Goal: Use online tool/utility: Use online tool/utility

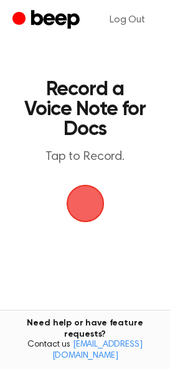
click at [85, 201] on span "button" at bounding box center [85, 203] width 45 height 45
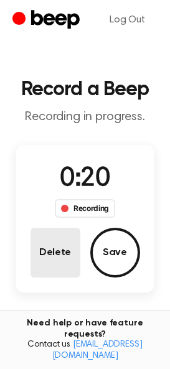
click at [59, 254] on button "Delete" at bounding box center [56, 253] width 50 height 50
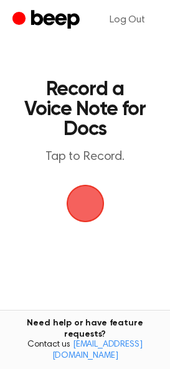
click at [75, 215] on span "button" at bounding box center [85, 204] width 70 height 70
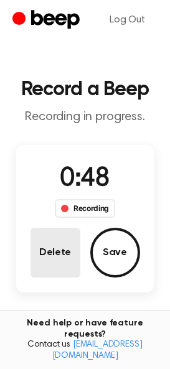
click at [65, 244] on button "Delete" at bounding box center [56, 253] width 50 height 50
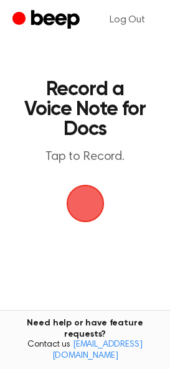
click at [75, 197] on span "button" at bounding box center [85, 203] width 35 height 35
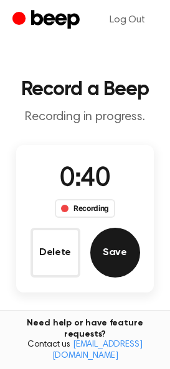
click at [105, 252] on button "Save" at bounding box center [115, 253] width 50 height 50
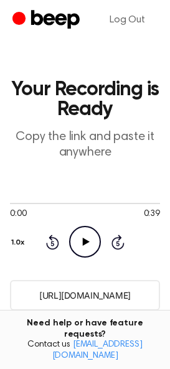
click at [87, 239] on icon "Play Audio" at bounding box center [85, 242] width 32 height 32
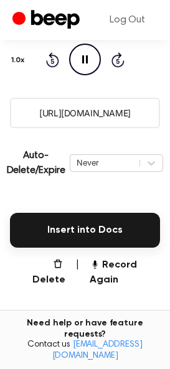
scroll to position [196, 0]
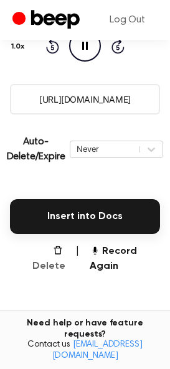
click at [59, 257] on button "Delete" at bounding box center [45, 259] width 40 height 30
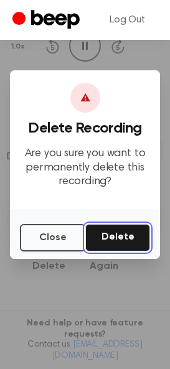
click at [121, 240] on button "Delete" at bounding box center [117, 237] width 65 height 27
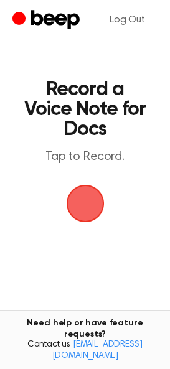
click at [80, 215] on span "button" at bounding box center [85, 204] width 38 height 38
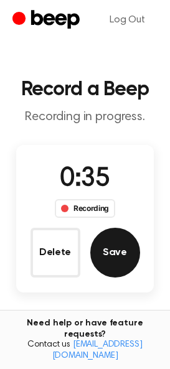
click at [121, 266] on button "Save" at bounding box center [115, 253] width 50 height 50
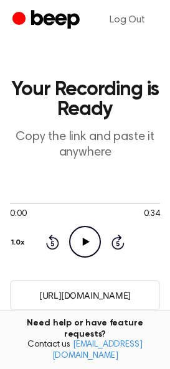
click at [65, 294] on input "[URL][DOMAIN_NAME]" at bounding box center [85, 295] width 150 height 31
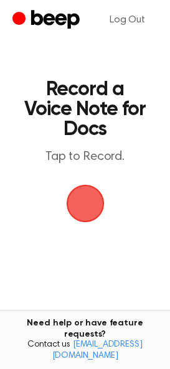
click at [95, 205] on span "button" at bounding box center [85, 203] width 35 height 35
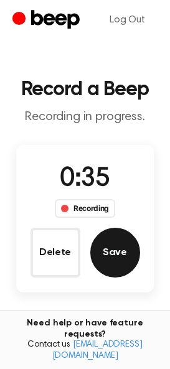
click at [102, 243] on button "Save" at bounding box center [115, 253] width 50 height 50
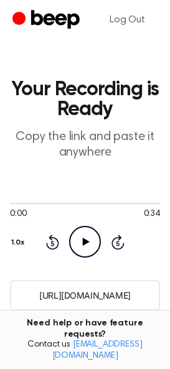
click at [83, 296] on input "https://beep.audio/Z0s6Z1m" at bounding box center [85, 295] width 150 height 31
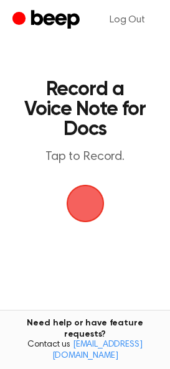
click at [86, 194] on span "button" at bounding box center [85, 203] width 35 height 35
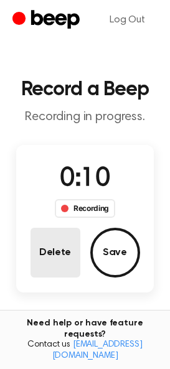
click at [65, 243] on button "Delete" at bounding box center [56, 253] width 50 height 50
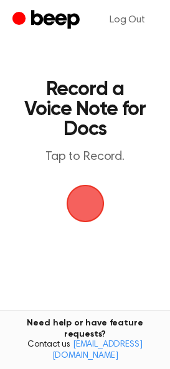
click at [87, 209] on span "button" at bounding box center [85, 204] width 38 height 38
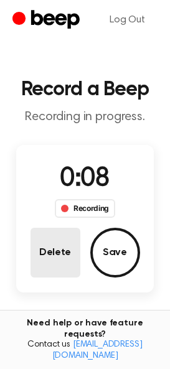
click at [58, 258] on button "Delete" at bounding box center [56, 253] width 50 height 50
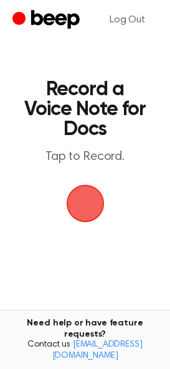
click at [92, 199] on span "button" at bounding box center [85, 204] width 38 height 38
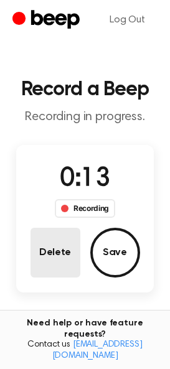
click at [64, 272] on button "Delete" at bounding box center [56, 253] width 50 height 50
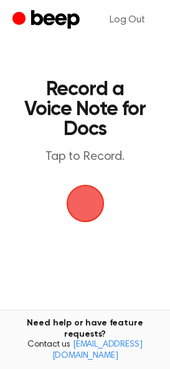
click at [86, 219] on span "button" at bounding box center [85, 203] width 35 height 35
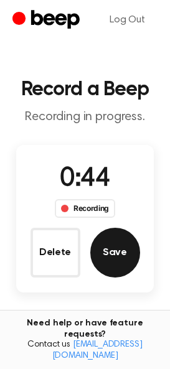
click at [116, 247] on button "Save" at bounding box center [115, 253] width 50 height 50
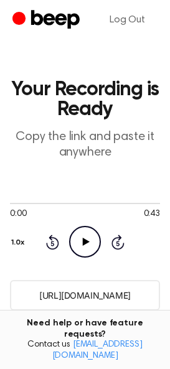
click at [60, 301] on input "https://beep.audio/7cIiEIM" at bounding box center [85, 295] width 150 height 31
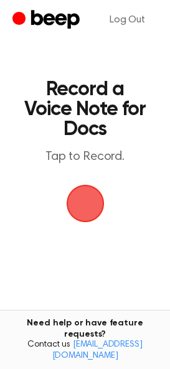
click at [87, 207] on span "button" at bounding box center [85, 203] width 35 height 35
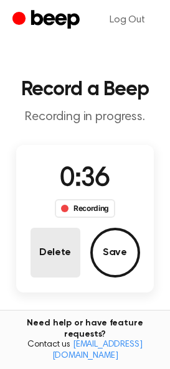
click at [54, 249] on button "Delete" at bounding box center [56, 253] width 50 height 50
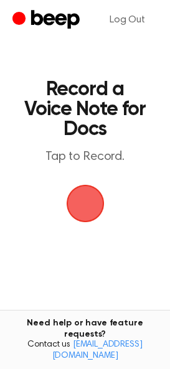
click at [72, 215] on span "button" at bounding box center [85, 203] width 35 height 35
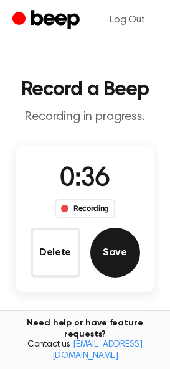
click at [127, 253] on button "Save" at bounding box center [115, 253] width 50 height 50
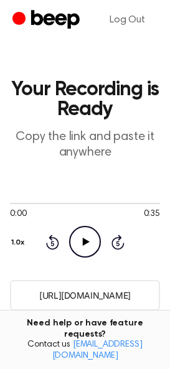
click at [86, 298] on input "https://beep.audio/dfQJTzU" at bounding box center [85, 295] width 150 height 31
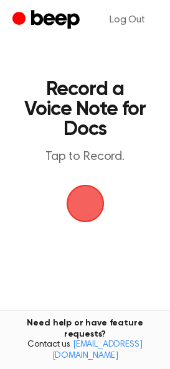
click at [92, 199] on span "button" at bounding box center [85, 203] width 35 height 35
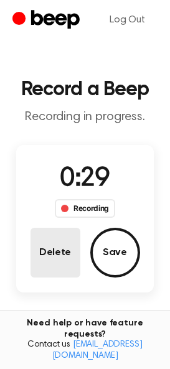
click at [54, 273] on button "Delete" at bounding box center [56, 253] width 50 height 50
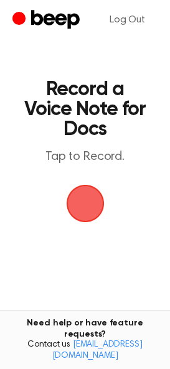
click at [80, 202] on span "button" at bounding box center [85, 204] width 40 height 40
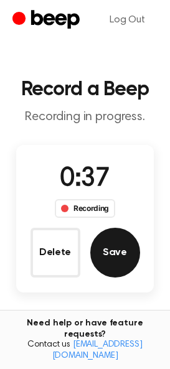
click at [109, 258] on button "Save" at bounding box center [115, 253] width 50 height 50
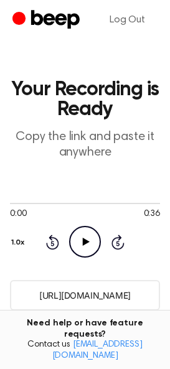
click at [59, 288] on input "https://beep.audio/C9Z1VHI" at bounding box center [85, 295] width 150 height 31
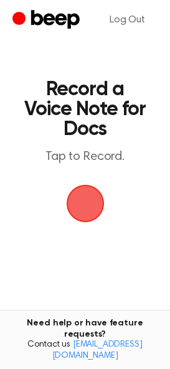
click at [89, 199] on span "button" at bounding box center [85, 203] width 35 height 35
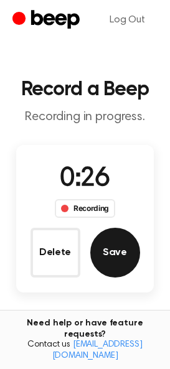
click at [119, 258] on button "Save" at bounding box center [115, 253] width 50 height 50
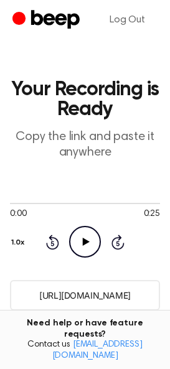
click at [98, 299] on input "https://beep.audio/q9dLyii" at bounding box center [85, 295] width 150 height 31
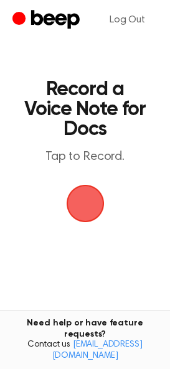
click at [92, 208] on span "button" at bounding box center [85, 203] width 35 height 35
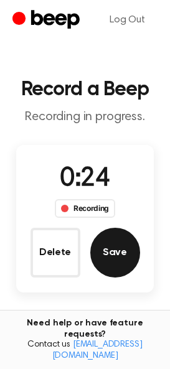
click at [113, 250] on button "Save" at bounding box center [115, 253] width 50 height 50
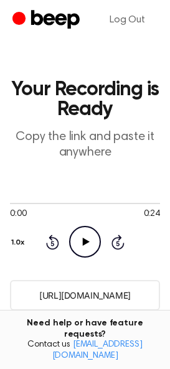
click at [86, 290] on input "https://beep.audio/7lcl7wt" at bounding box center [85, 295] width 150 height 31
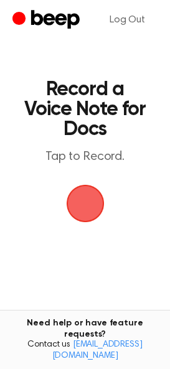
click at [90, 200] on span "button" at bounding box center [85, 204] width 40 height 40
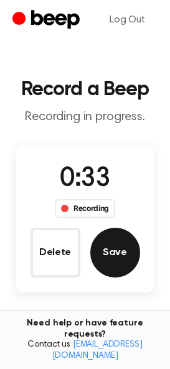
click at [115, 247] on button "Save" at bounding box center [115, 253] width 50 height 50
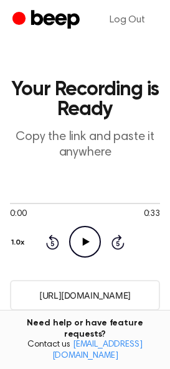
click at [112, 290] on input "https://beep.audio/g7KdnHk" at bounding box center [85, 295] width 150 height 31
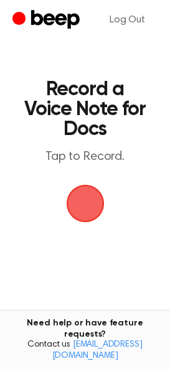
click at [87, 210] on span "button" at bounding box center [85, 203] width 35 height 35
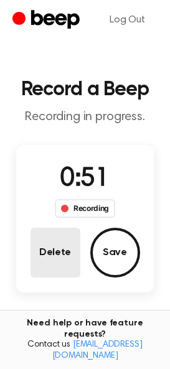
click at [56, 247] on button "Delete" at bounding box center [56, 253] width 50 height 50
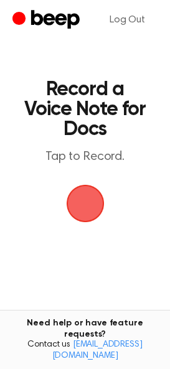
click at [77, 202] on span "button" at bounding box center [85, 203] width 35 height 35
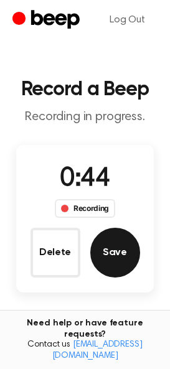
click at [108, 256] on button "Save" at bounding box center [115, 253] width 50 height 50
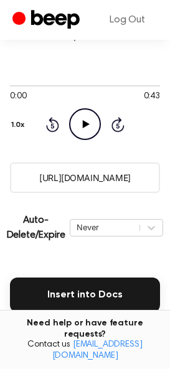
scroll to position [162, 0]
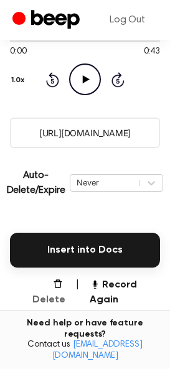
click at [59, 286] on icon "button" at bounding box center [58, 284] width 10 height 10
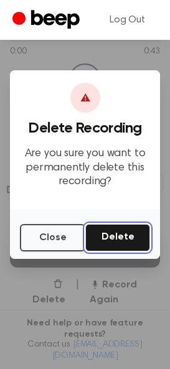
click at [107, 240] on button "Delete" at bounding box center [117, 237] width 65 height 27
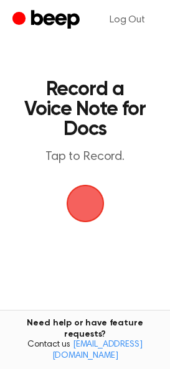
click at [92, 199] on span "button" at bounding box center [85, 203] width 35 height 35
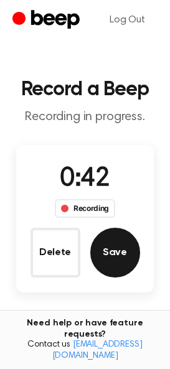
click at [107, 249] on button "Save" at bounding box center [115, 253] width 50 height 50
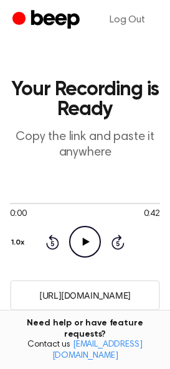
click at [101, 291] on input "https://beep.audio/i6IRNpH" at bounding box center [85, 295] width 150 height 31
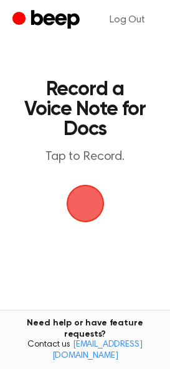
click at [85, 197] on span "button" at bounding box center [85, 204] width 38 height 38
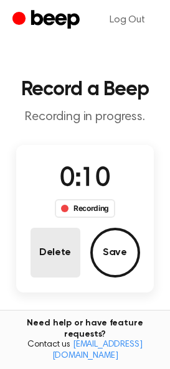
click at [53, 269] on button "Delete" at bounding box center [56, 253] width 50 height 50
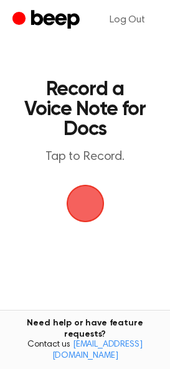
click at [97, 200] on span "button" at bounding box center [85, 203] width 35 height 35
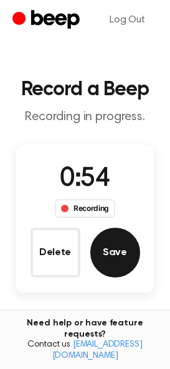
click at [115, 250] on button "Save" at bounding box center [115, 253] width 50 height 50
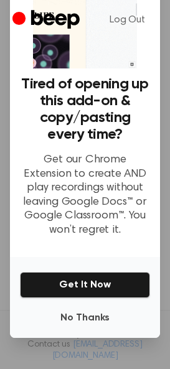
scroll to position [52, 0]
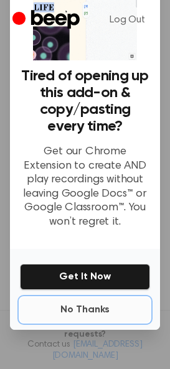
click at [81, 299] on button "No Thanks" at bounding box center [85, 310] width 130 height 25
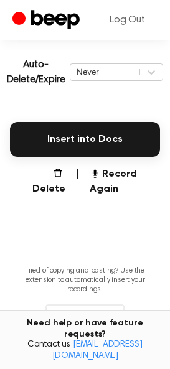
scroll to position [296, 0]
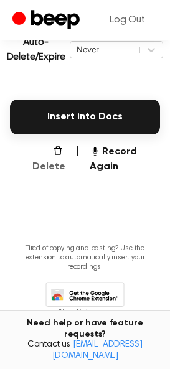
click at [52, 153] on button "Delete" at bounding box center [45, 159] width 40 height 30
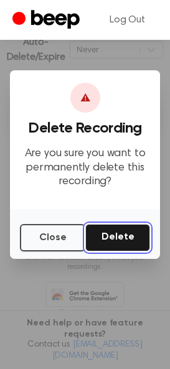
click at [130, 232] on button "Delete" at bounding box center [117, 237] width 65 height 27
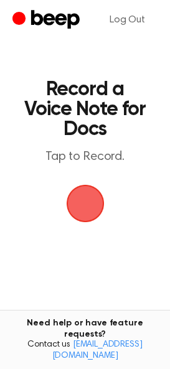
click at [97, 193] on span "button" at bounding box center [85, 204] width 46 height 46
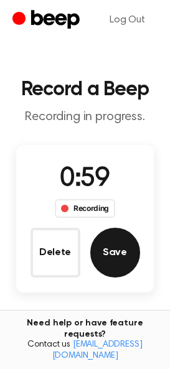
click at [119, 254] on button "Save" at bounding box center [115, 253] width 50 height 50
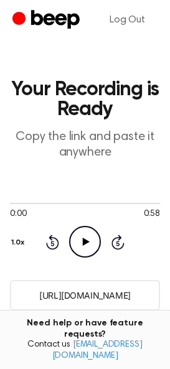
click at [98, 293] on input "https://beep.audio/xlC2mqg" at bounding box center [85, 295] width 150 height 31
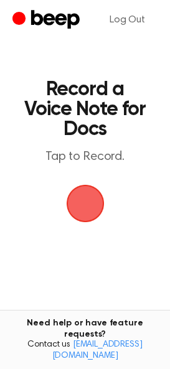
click at [92, 197] on span "button" at bounding box center [85, 203] width 35 height 35
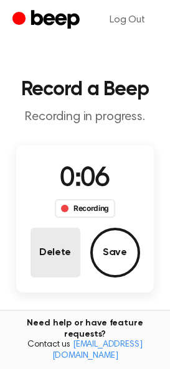
click at [45, 275] on button "Delete" at bounding box center [56, 253] width 50 height 50
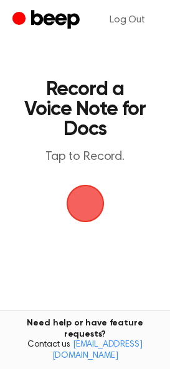
click at [87, 208] on span "button" at bounding box center [85, 203] width 35 height 35
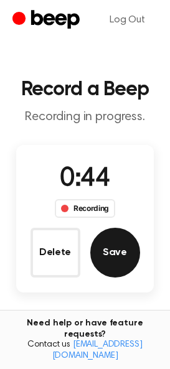
click at [117, 246] on button "Save" at bounding box center [115, 253] width 50 height 50
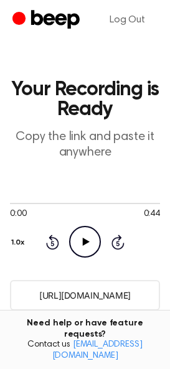
click at [111, 297] on input "[URL][DOMAIN_NAME]" at bounding box center [85, 295] width 150 height 31
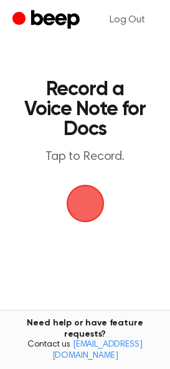
click at [97, 220] on span "button" at bounding box center [85, 204] width 40 height 40
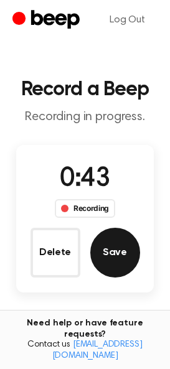
click at [111, 238] on button "Save" at bounding box center [115, 253] width 50 height 50
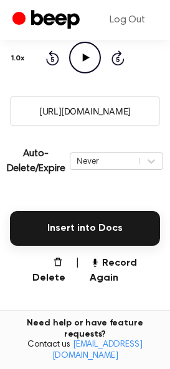
scroll to position [238, 0]
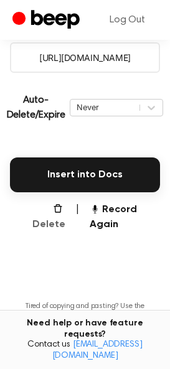
click at [56, 212] on icon "button" at bounding box center [58, 209] width 10 height 10
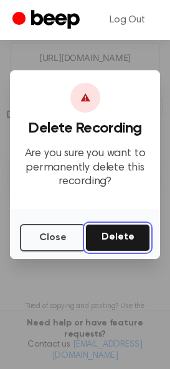
click at [106, 234] on button "Delete" at bounding box center [117, 237] width 65 height 27
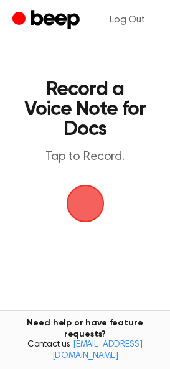
click at [91, 208] on span "button" at bounding box center [85, 204] width 54 height 54
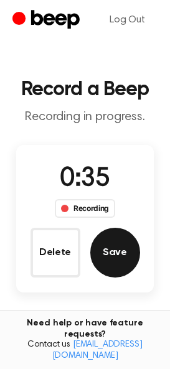
click at [115, 242] on button "Save" at bounding box center [115, 253] width 50 height 50
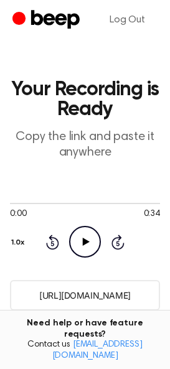
click at [108, 294] on input "https://beep.audio/6IweB2T" at bounding box center [85, 295] width 150 height 31
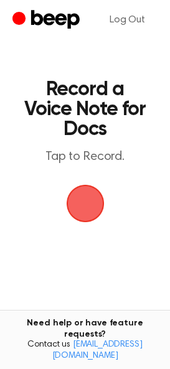
click at [89, 214] on span "button" at bounding box center [85, 203] width 35 height 35
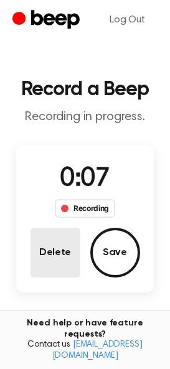
click at [62, 243] on button "Delete" at bounding box center [56, 253] width 50 height 50
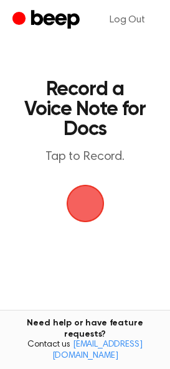
click at [93, 205] on span "button" at bounding box center [85, 203] width 35 height 35
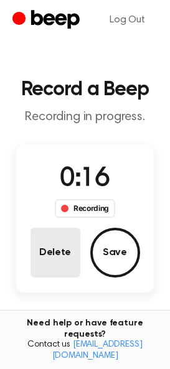
click at [63, 258] on button "Delete" at bounding box center [56, 253] width 50 height 50
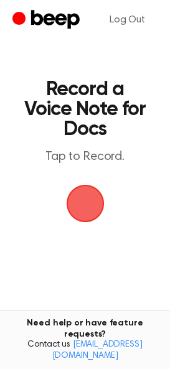
click at [77, 210] on span "button" at bounding box center [85, 203] width 35 height 35
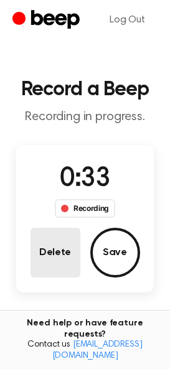
click at [62, 247] on button "Delete" at bounding box center [56, 253] width 50 height 50
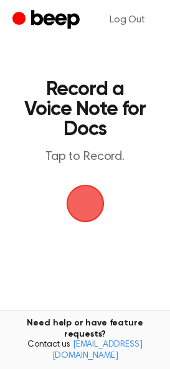
click at [89, 213] on span "button" at bounding box center [85, 203] width 35 height 35
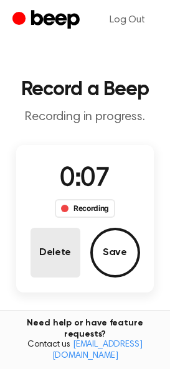
click at [58, 266] on button "Delete" at bounding box center [56, 253] width 50 height 50
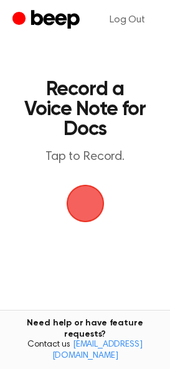
click at [79, 207] on span "button" at bounding box center [85, 203] width 35 height 35
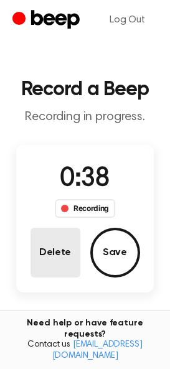
click at [59, 241] on button "Delete" at bounding box center [56, 253] width 50 height 50
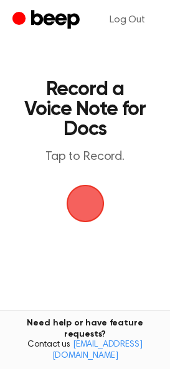
click at [88, 199] on span "button" at bounding box center [85, 203] width 35 height 35
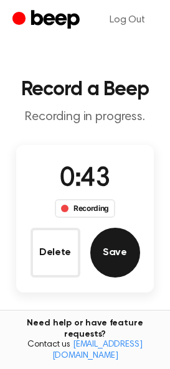
click at [105, 257] on button "Save" at bounding box center [115, 253] width 50 height 50
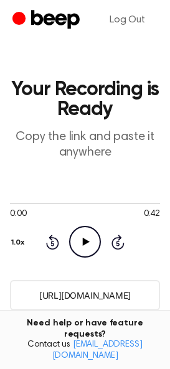
click at [57, 299] on input "[URL][DOMAIN_NAME]" at bounding box center [85, 295] width 150 height 31
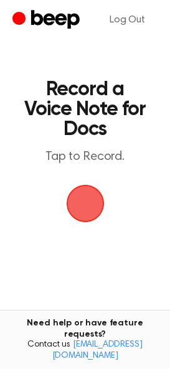
click at [87, 206] on span "button" at bounding box center [85, 203] width 35 height 35
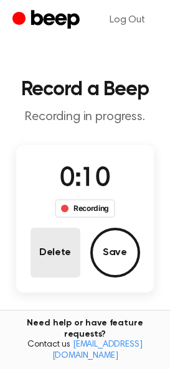
click at [69, 243] on button "Delete" at bounding box center [56, 253] width 50 height 50
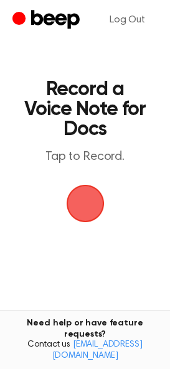
click at [80, 215] on span "button" at bounding box center [85, 203] width 35 height 35
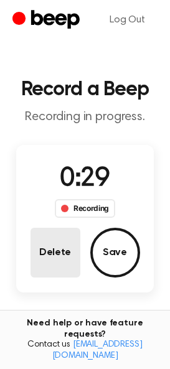
click at [56, 247] on button "Delete" at bounding box center [56, 253] width 50 height 50
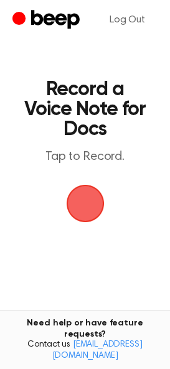
click at [85, 218] on span "button" at bounding box center [85, 203] width 35 height 35
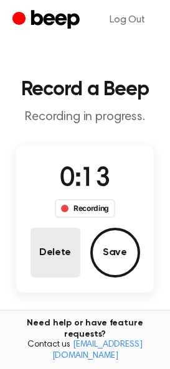
click at [55, 252] on button "Delete" at bounding box center [56, 253] width 50 height 50
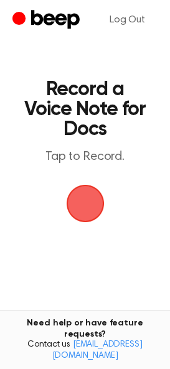
click at [93, 205] on span "button" at bounding box center [85, 203] width 35 height 35
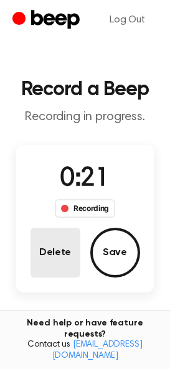
click at [58, 249] on button "Delete" at bounding box center [56, 253] width 50 height 50
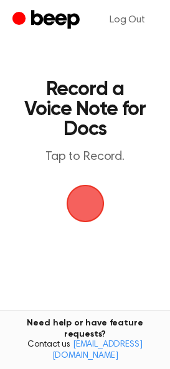
click at [90, 207] on span "button" at bounding box center [85, 203] width 35 height 35
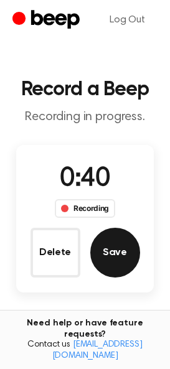
click at [108, 245] on button "Save" at bounding box center [115, 253] width 50 height 50
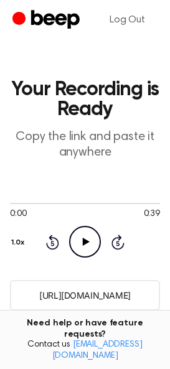
click at [92, 297] on input "https://beep.audio/0l3DTn6" at bounding box center [85, 295] width 150 height 31
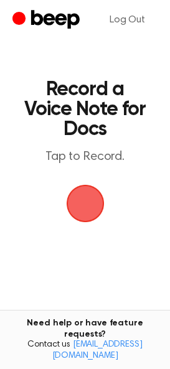
click at [97, 193] on span "button" at bounding box center [85, 203] width 35 height 35
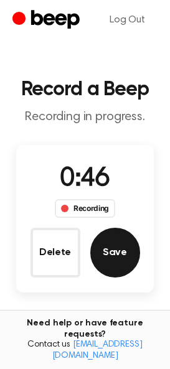
click at [116, 252] on button "Save" at bounding box center [115, 253] width 50 height 50
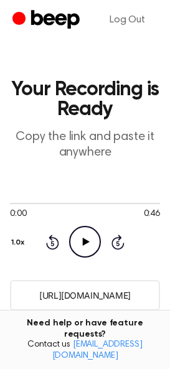
click at [90, 298] on input "[URL][DOMAIN_NAME]" at bounding box center [85, 295] width 150 height 31
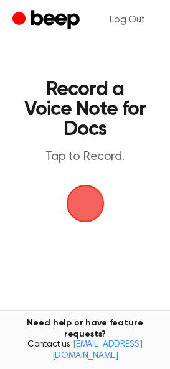
click at [93, 197] on span "button" at bounding box center [85, 203] width 35 height 35
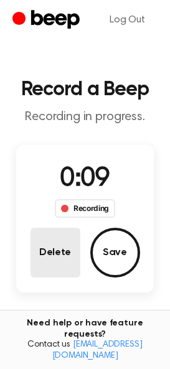
click at [61, 252] on button "Delete" at bounding box center [56, 253] width 50 height 50
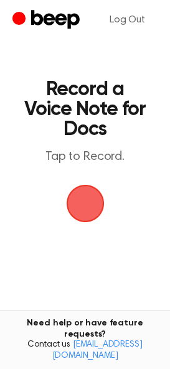
click at [89, 213] on span "button" at bounding box center [85, 203] width 35 height 35
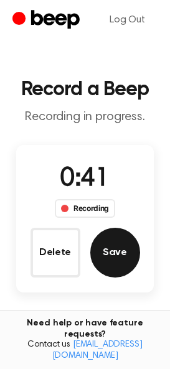
click at [111, 254] on button "Save" at bounding box center [115, 253] width 50 height 50
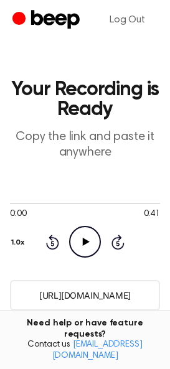
click at [79, 268] on div "0:00 0:41 Your browser does not support the [object Object] element. 1.0x Rewin…" at bounding box center [85, 228] width 150 height 95
click at [93, 300] on input "https://beep.audio/lzOOeSL" at bounding box center [85, 295] width 150 height 31
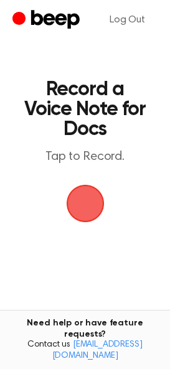
click at [82, 195] on span "button" at bounding box center [85, 204] width 38 height 38
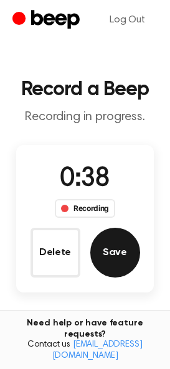
click at [122, 252] on button "Save" at bounding box center [115, 253] width 50 height 50
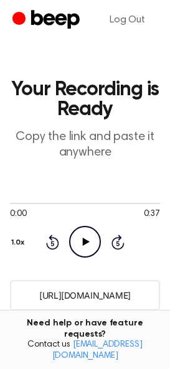
click at [61, 300] on input "[URL][DOMAIN_NAME]" at bounding box center [85, 295] width 150 height 31
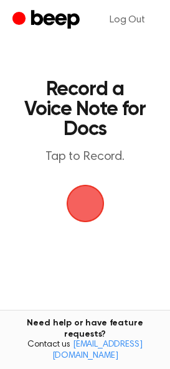
click at [92, 200] on span "button" at bounding box center [85, 203] width 35 height 35
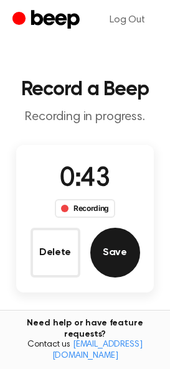
click at [105, 243] on button "Save" at bounding box center [115, 253] width 50 height 50
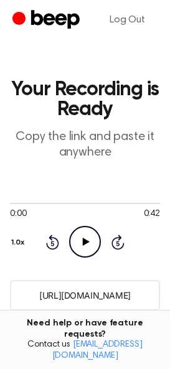
click at [121, 293] on input "[URL][DOMAIN_NAME]" at bounding box center [85, 295] width 150 height 31
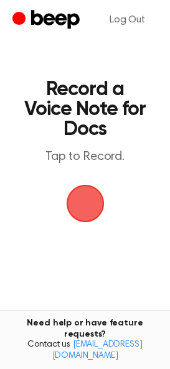
click at [79, 209] on span "button" at bounding box center [85, 203] width 42 height 42
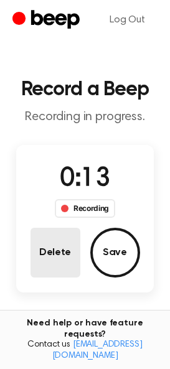
click at [58, 241] on button "Delete" at bounding box center [56, 253] width 50 height 50
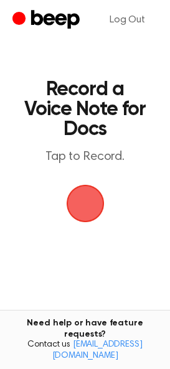
click at [80, 220] on span "button" at bounding box center [85, 204] width 40 height 40
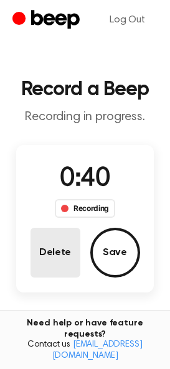
click at [46, 243] on button "Delete" at bounding box center [56, 253] width 50 height 50
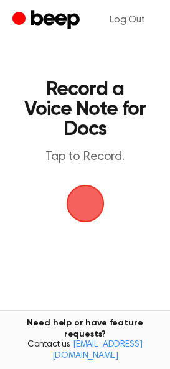
click at [75, 210] on span "button" at bounding box center [85, 204] width 40 height 40
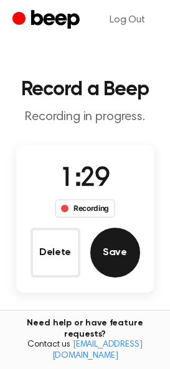
click at [113, 255] on button "Save" at bounding box center [115, 253] width 50 height 50
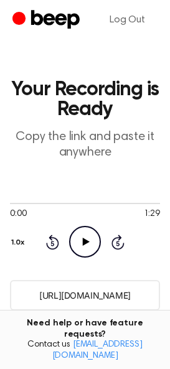
click at [101, 288] on input "https://beep.audio/Bns9HlK" at bounding box center [85, 295] width 150 height 31
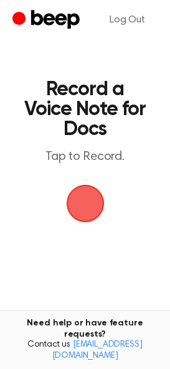
click at [94, 193] on span "button" at bounding box center [85, 203] width 35 height 35
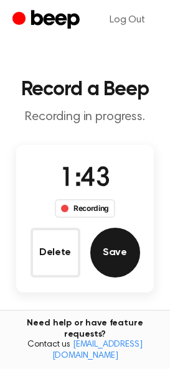
click at [118, 258] on button "Save" at bounding box center [115, 253] width 50 height 50
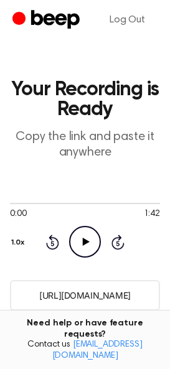
click at [66, 289] on input "[URL][DOMAIN_NAME]" at bounding box center [85, 295] width 150 height 31
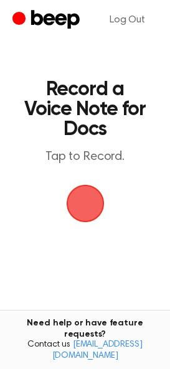
click at [91, 211] on span "button" at bounding box center [85, 203] width 35 height 35
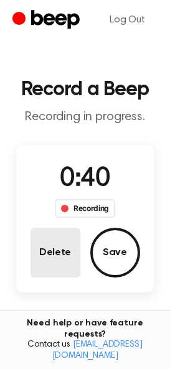
click at [62, 253] on button "Delete" at bounding box center [56, 253] width 50 height 50
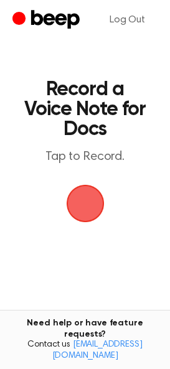
click at [75, 210] on span "button" at bounding box center [85, 203] width 48 height 48
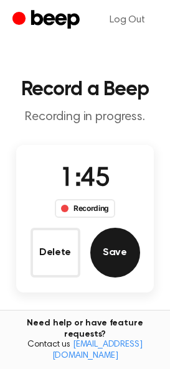
click at [108, 271] on button "Save" at bounding box center [115, 253] width 50 height 50
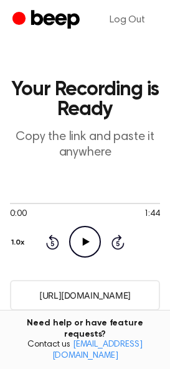
click at [87, 300] on input "[URL][DOMAIN_NAME]" at bounding box center [85, 295] width 150 height 31
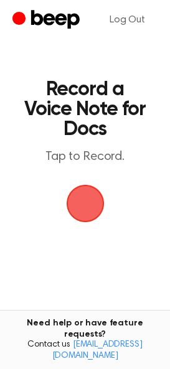
click at [83, 191] on span "button" at bounding box center [85, 203] width 35 height 35
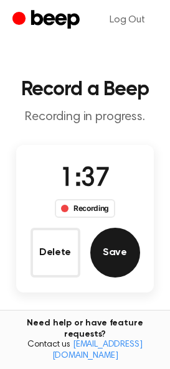
click at [123, 237] on button "Save" at bounding box center [115, 253] width 50 height 50
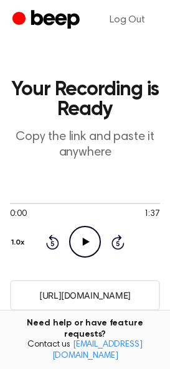
drag, startPoint x: 139, startPoint y: 296, endPoint x: 27, endPoint y: 299, distance: 112.1
click at [27, 299] on input "[URL][DOMAIN_NAME]" at bounding box center [85, 295] width 150 height 31
